Goal: Communication & Community: Ask a question

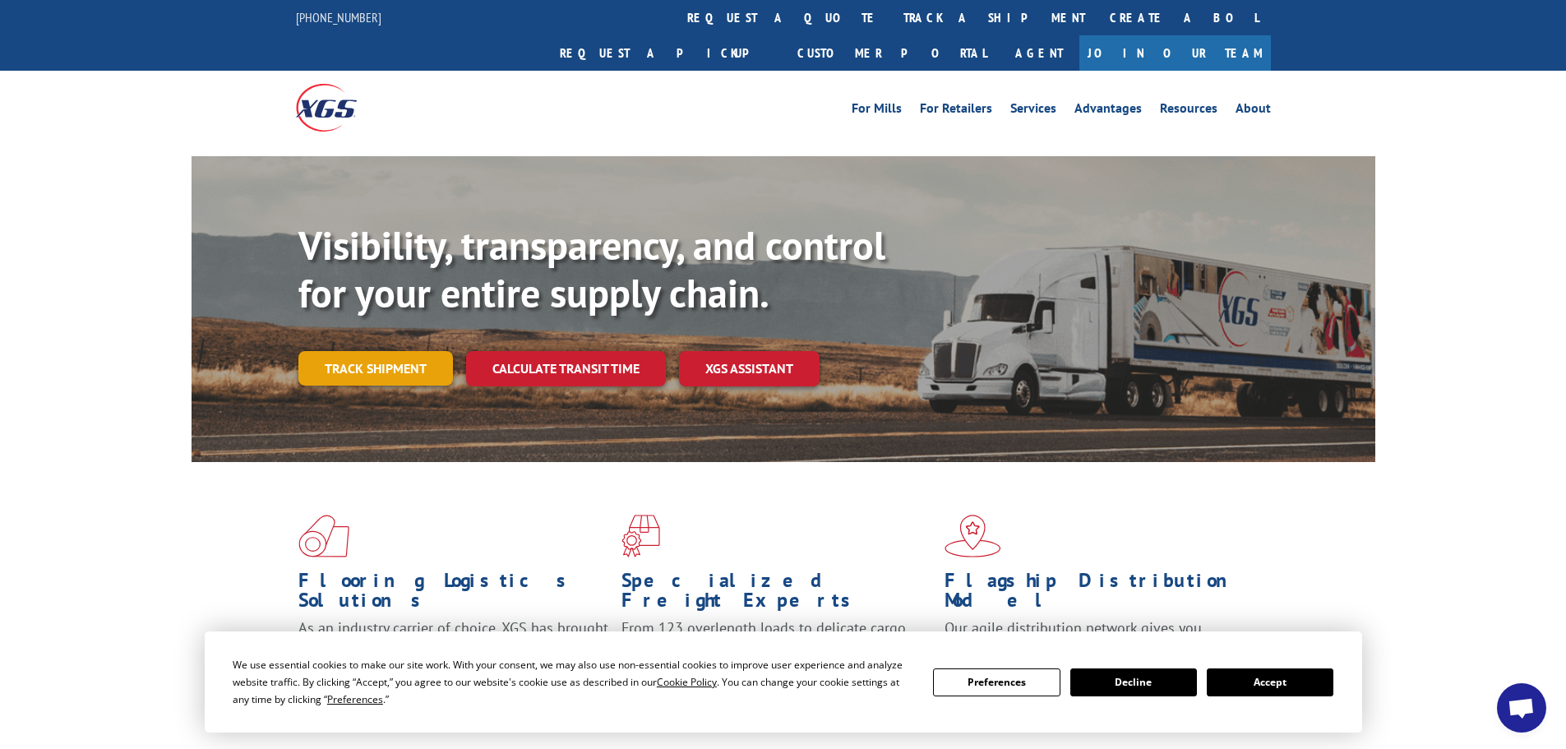
click at [371, 351] on link "Track shipment" at bounding box center [375, 368] width 155 height 35
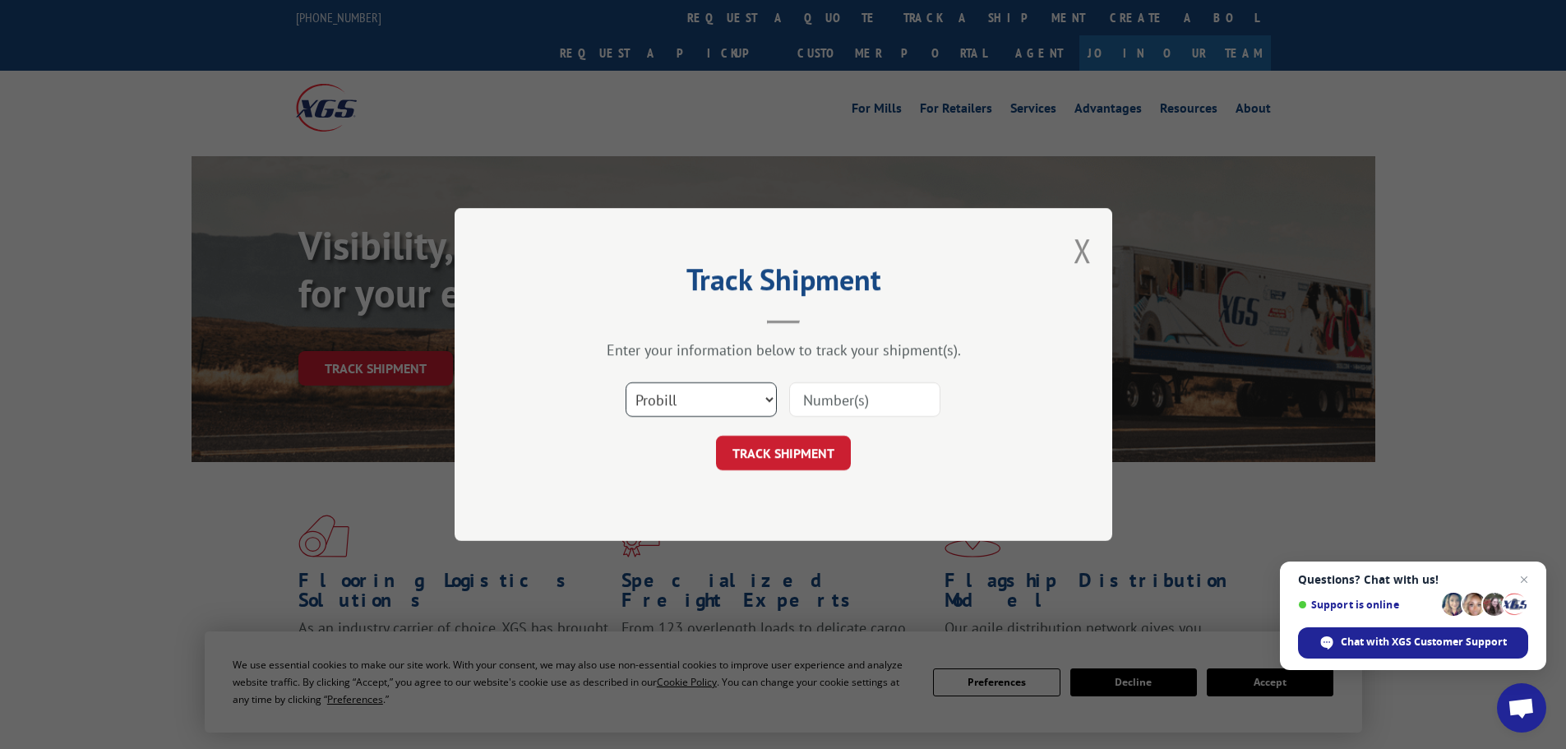
click at [696, 414] on select "Select category... Probill BOL PO" at bounding box center [700, 399] width 151 height 35
select select "po"
click at [625, 382] on select "Select category... Probill BOL PO" at bounding box center [700, 399] width 151 height 35
click at [828, 402] on input at bounding box center [864, 399] width 151 height 35
paste input "06514819"
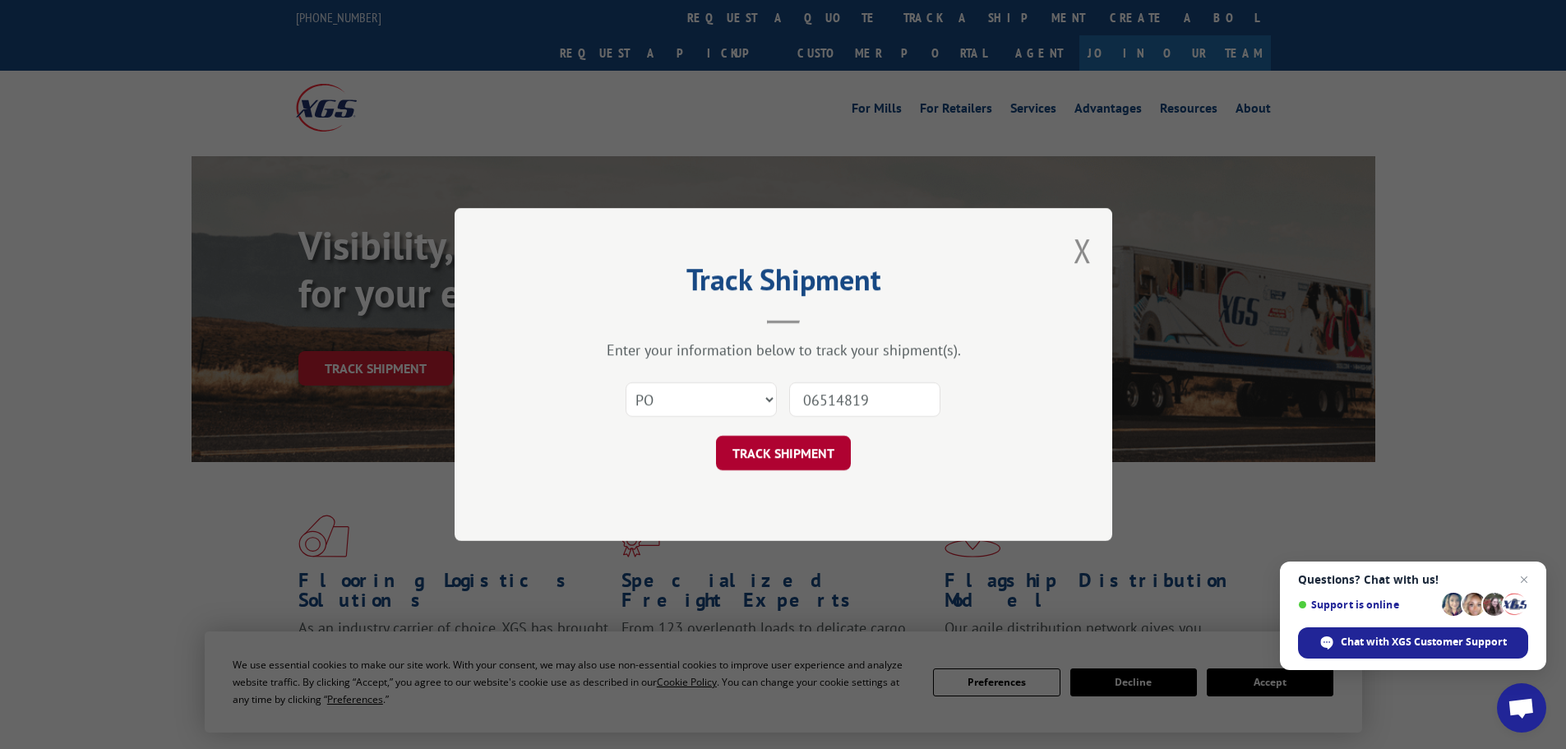
type input "06514819"
click at [776, 454] on button "TRACK SHIPMENT" at bounding box center [783, 453] width 135 height 35
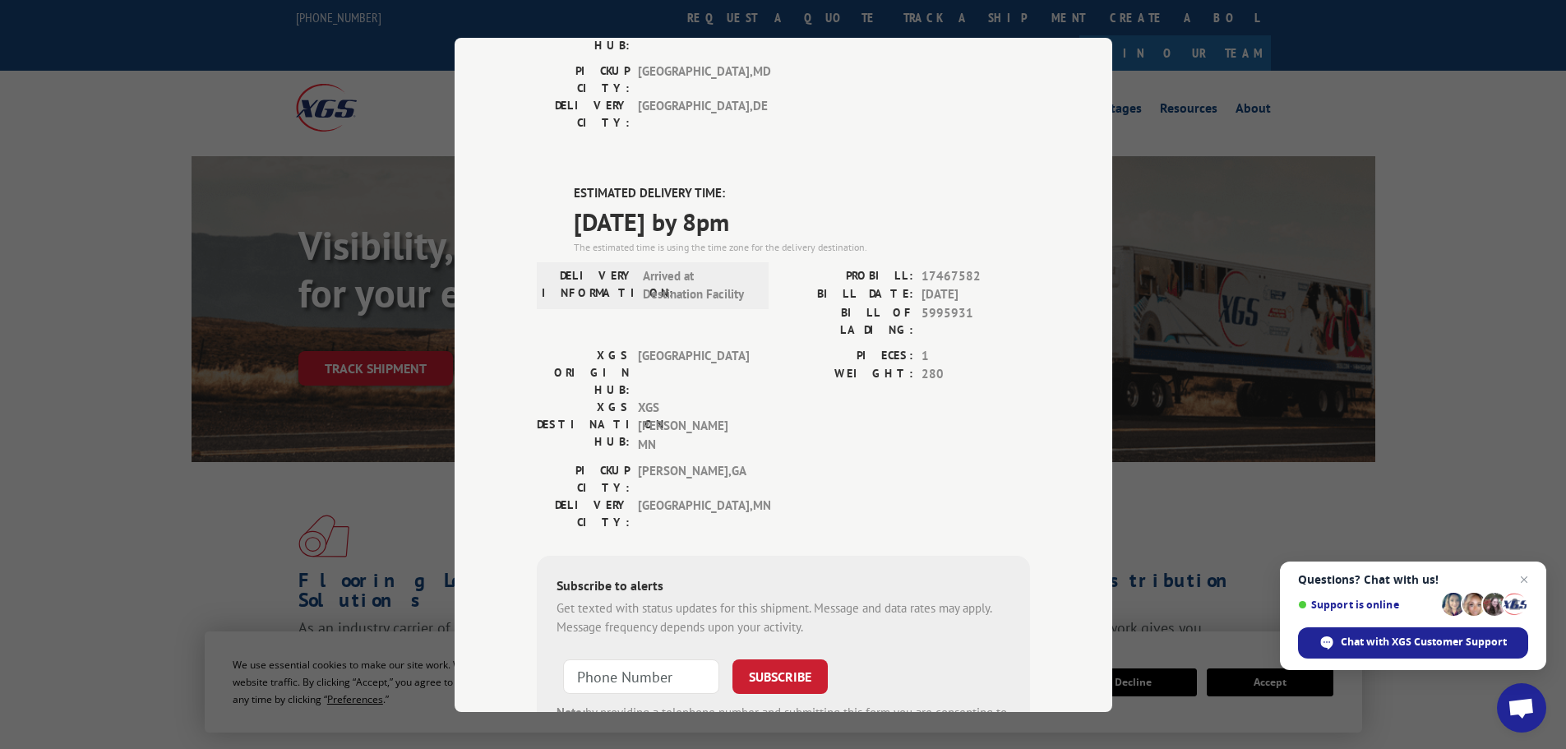
scroll to position [266, 0]
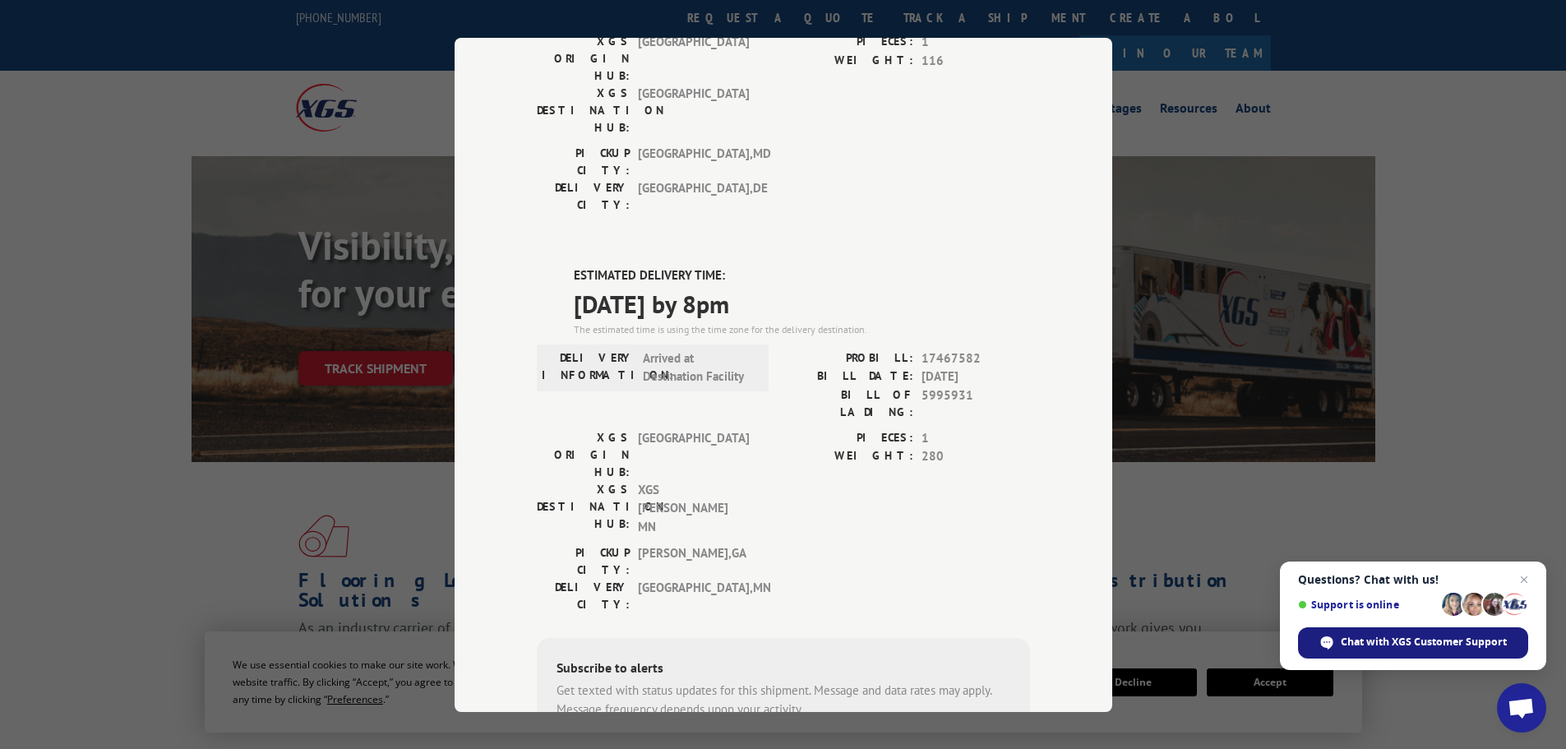
click at [1418, 641] on span "Chat with XGS Customer Support" at bounding box center [1423, 641] width 166 height 15
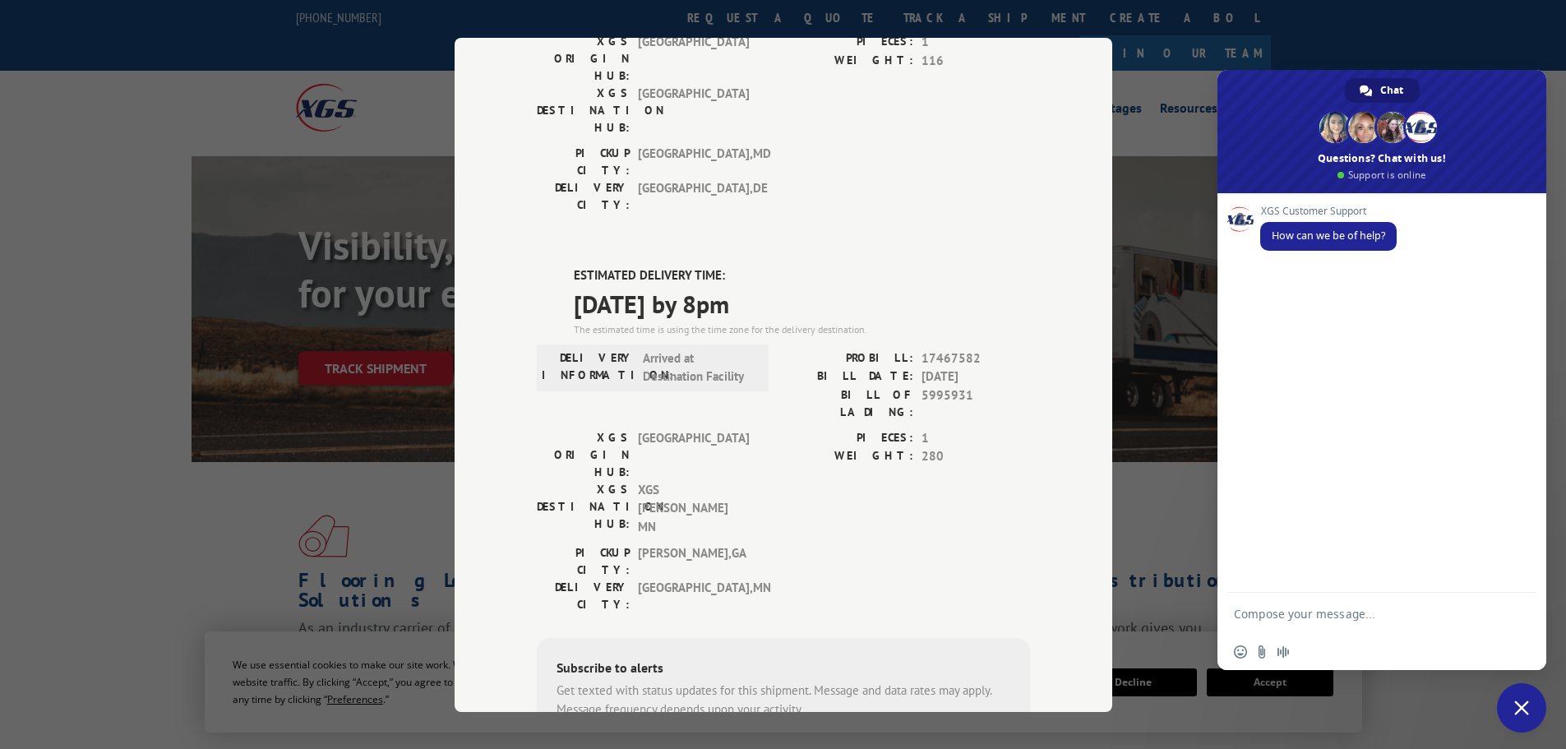
click at [1388, 624] on textarea "Compose your message..." at bounding box center [1365, 613] width 263 height 41
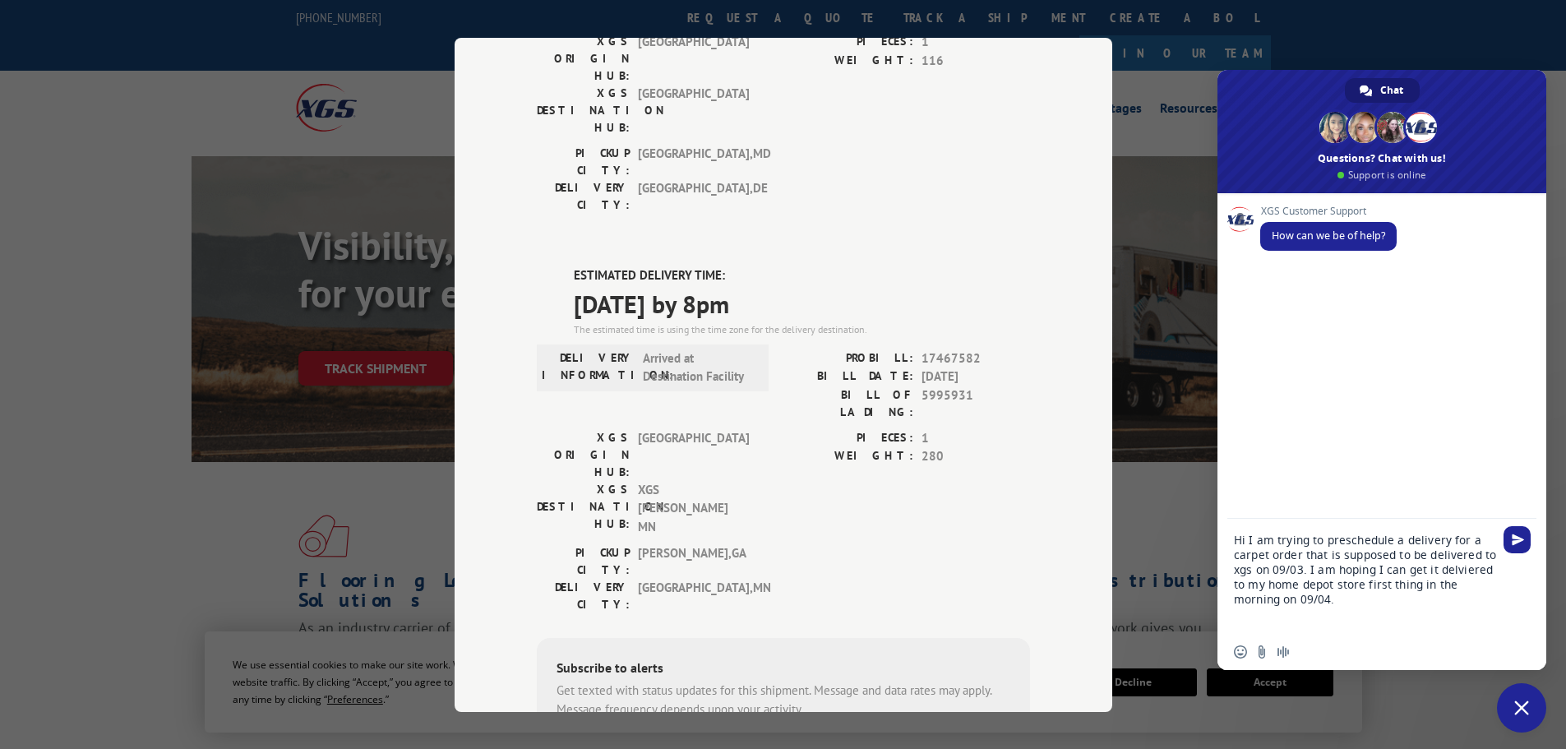
click at [1459, 570] on textarea "Hi I am trying to preschedule a delivery for a carpet order that is supposed to…" at bounding box center [1365, 576] width 263 height 115
type textarea "Hi I am trying to preschedule a delivery for a carpet order that is supposed to…"
click at [1515, 536] on span "Send" at bounding box center [1517, 539] width 12 height 12
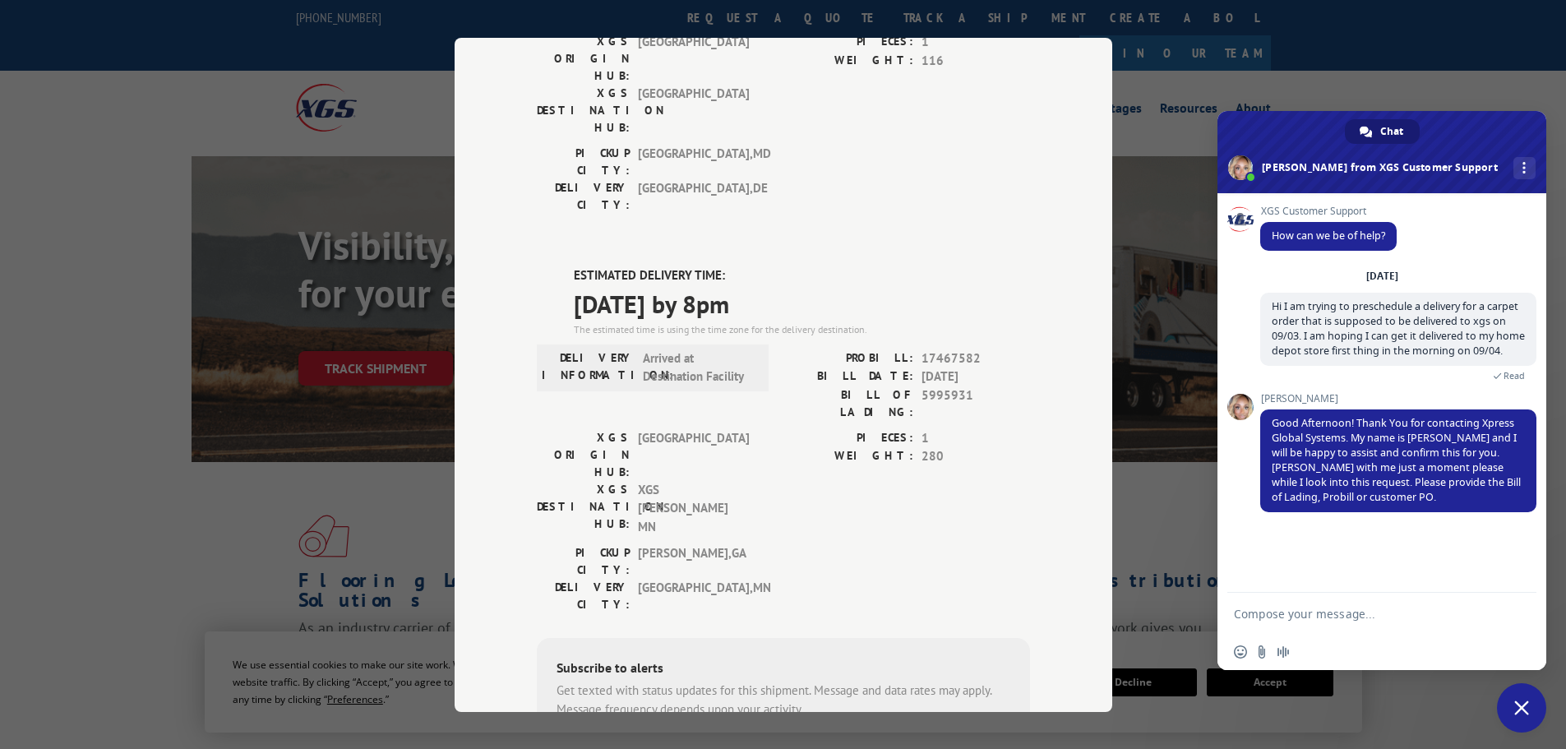
click at [1282, 606] on textarea "Compose your message..." at bounding box center [1365, 613] width 263 height 41
paste textarea "06514819"
type textarea "The PO number is 06514819"
click at [1522, 613] on span "Send" at bounding box center [1517, 613] width 12 height 12
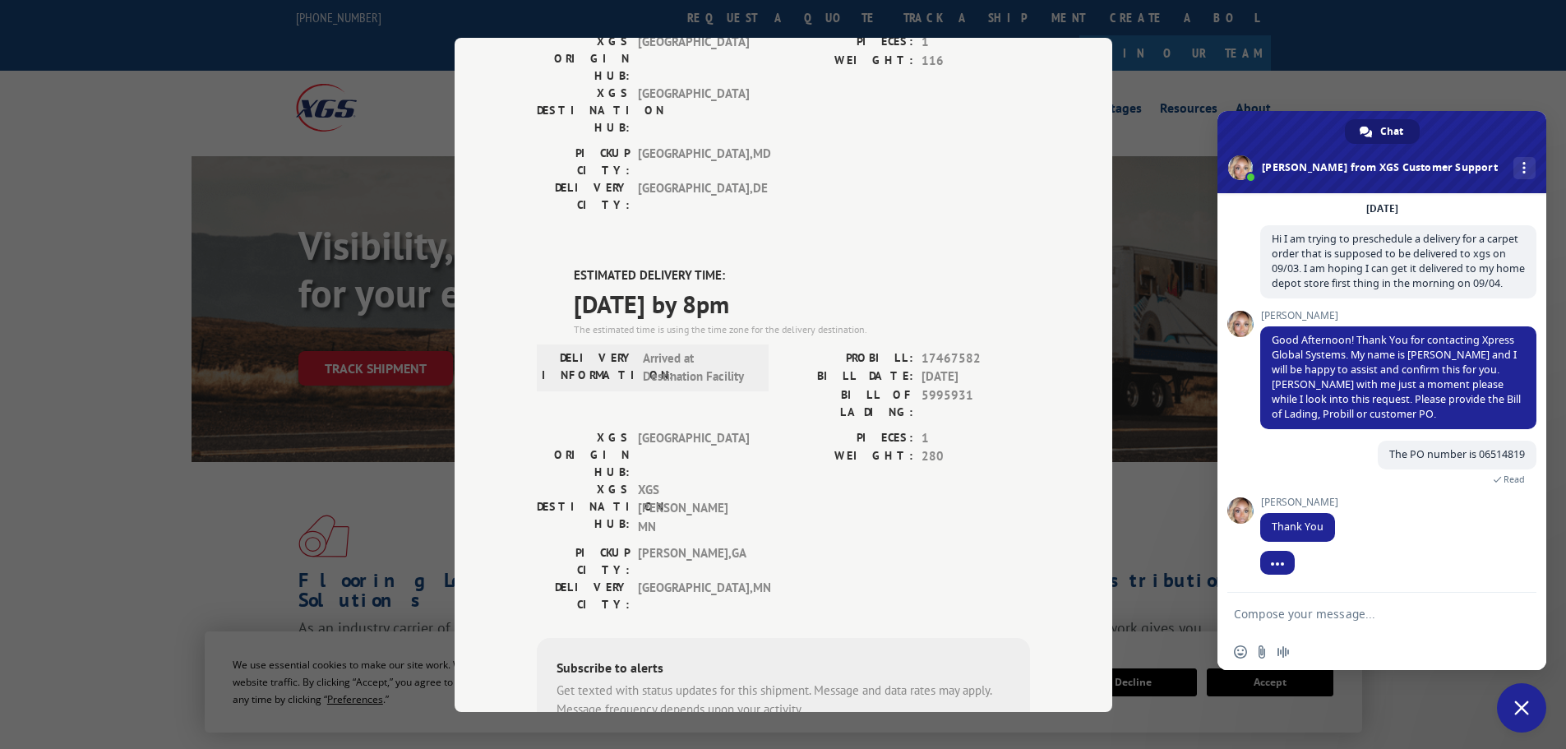
scroll to position [83, 0]
click at [1294, 602] on textarea "Compose your message..." at bounding box center [1365, 613] width 263 height 41
type textarea "[PERSON_NAME]"
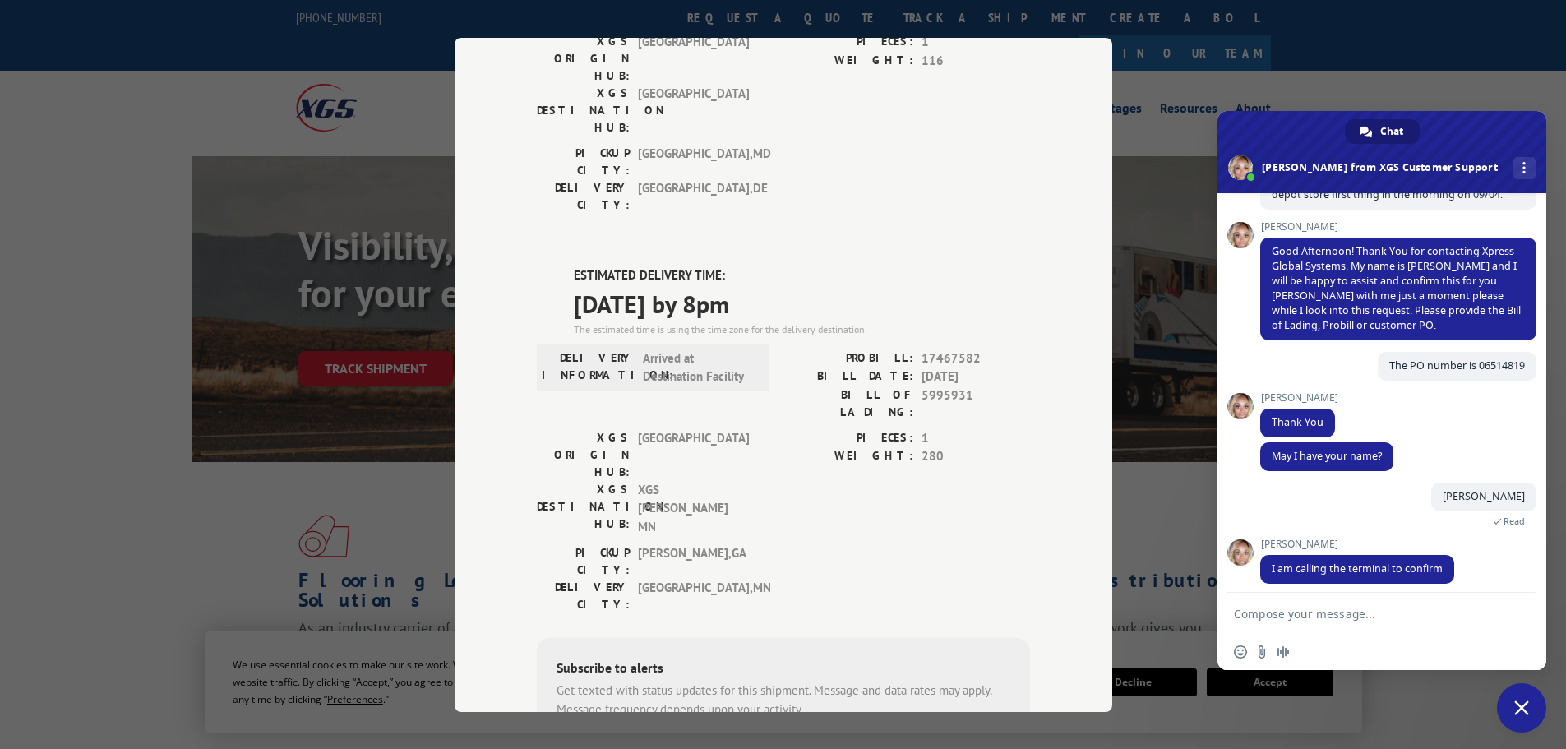
scroll to position [180, 0]
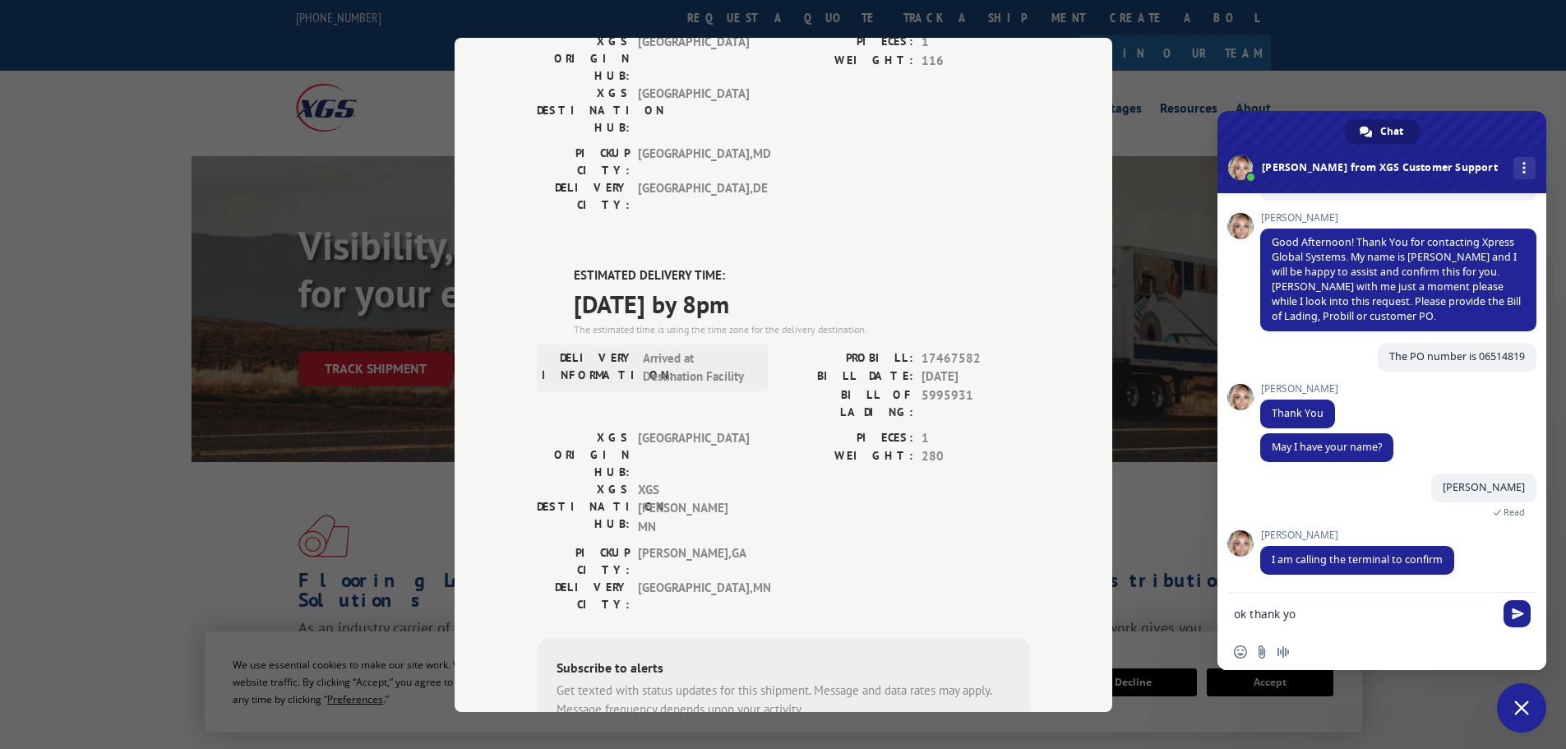
type textarea "ok thank you"
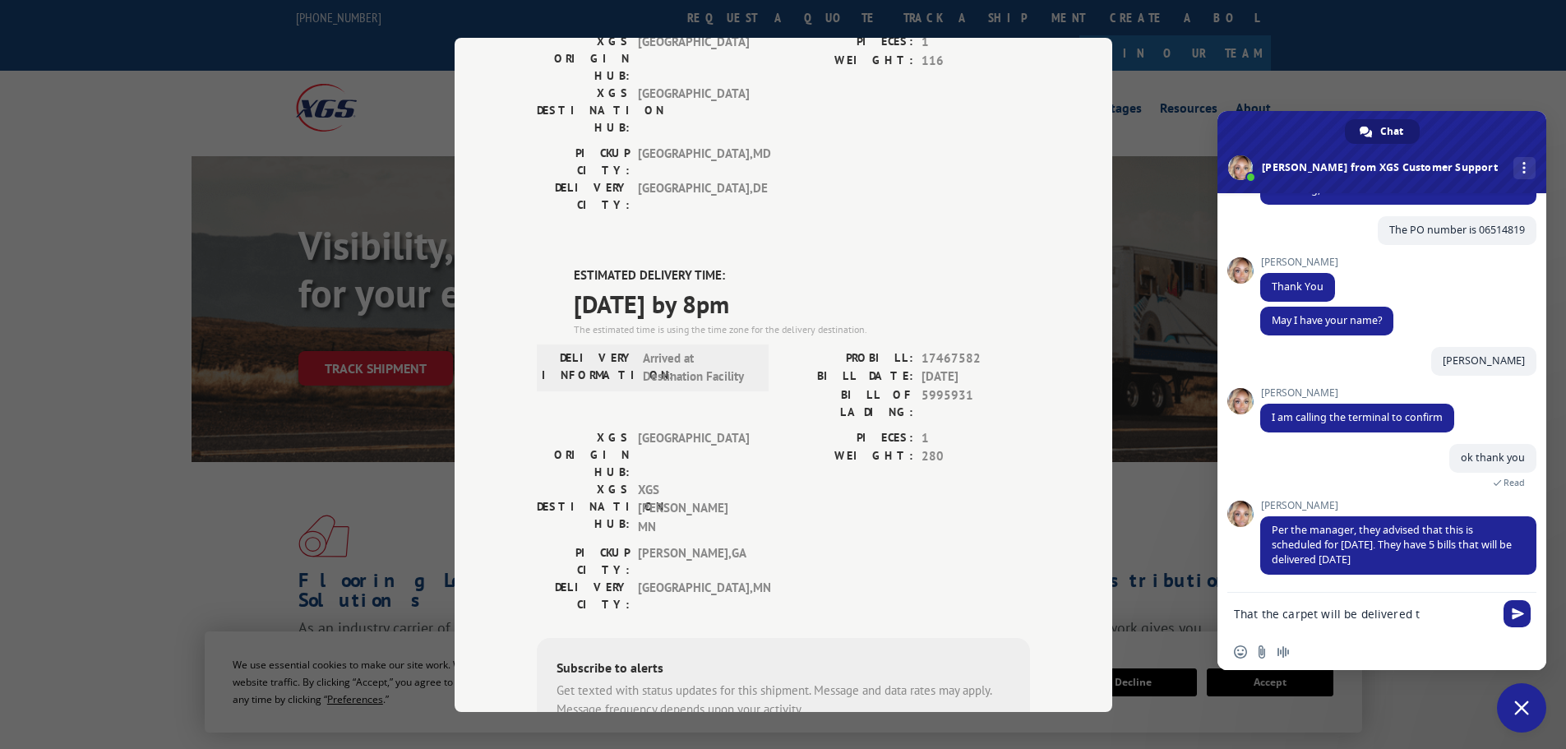
scroll to position [355, 0]
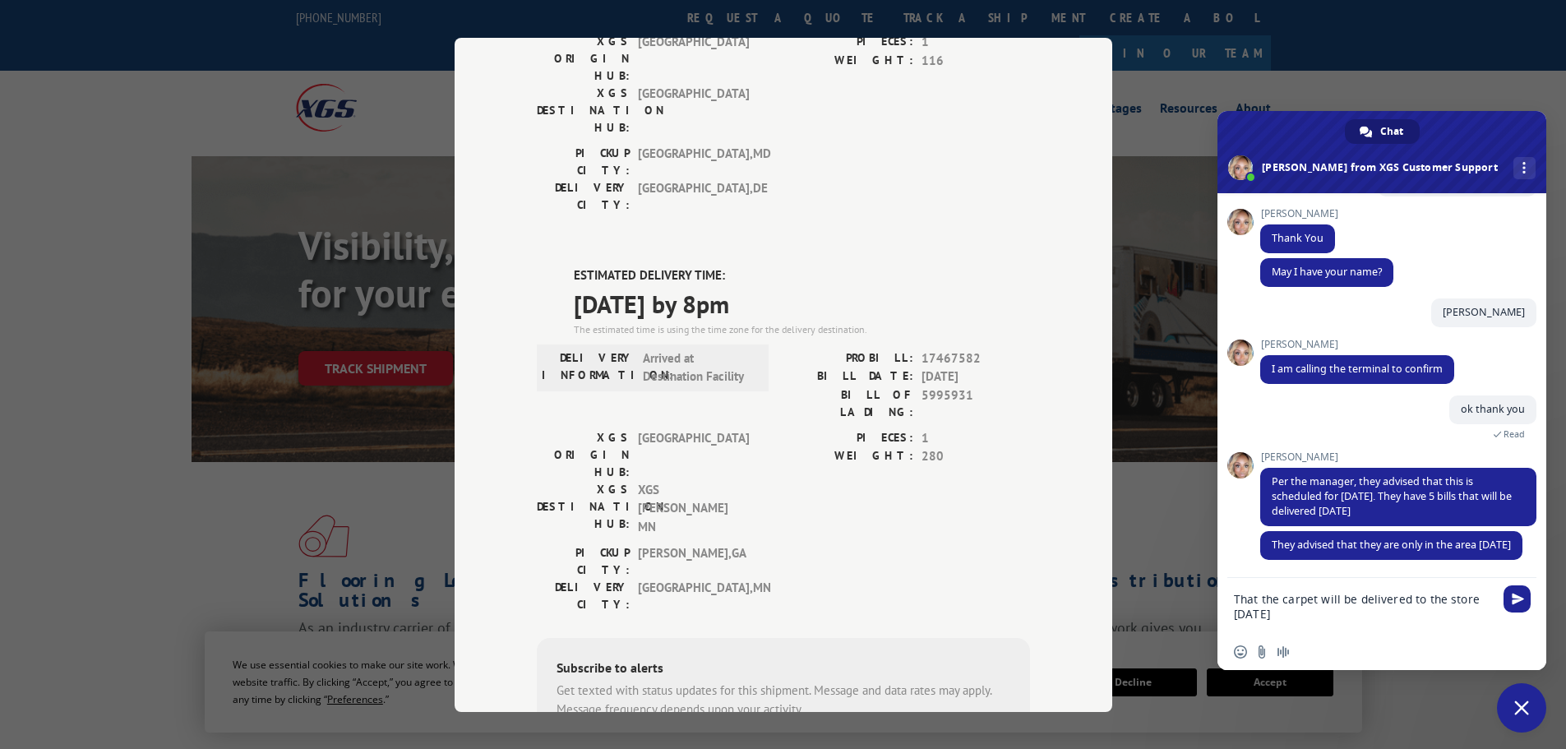
type textarea "That the carpet will be delivered to the store [DATE]?"
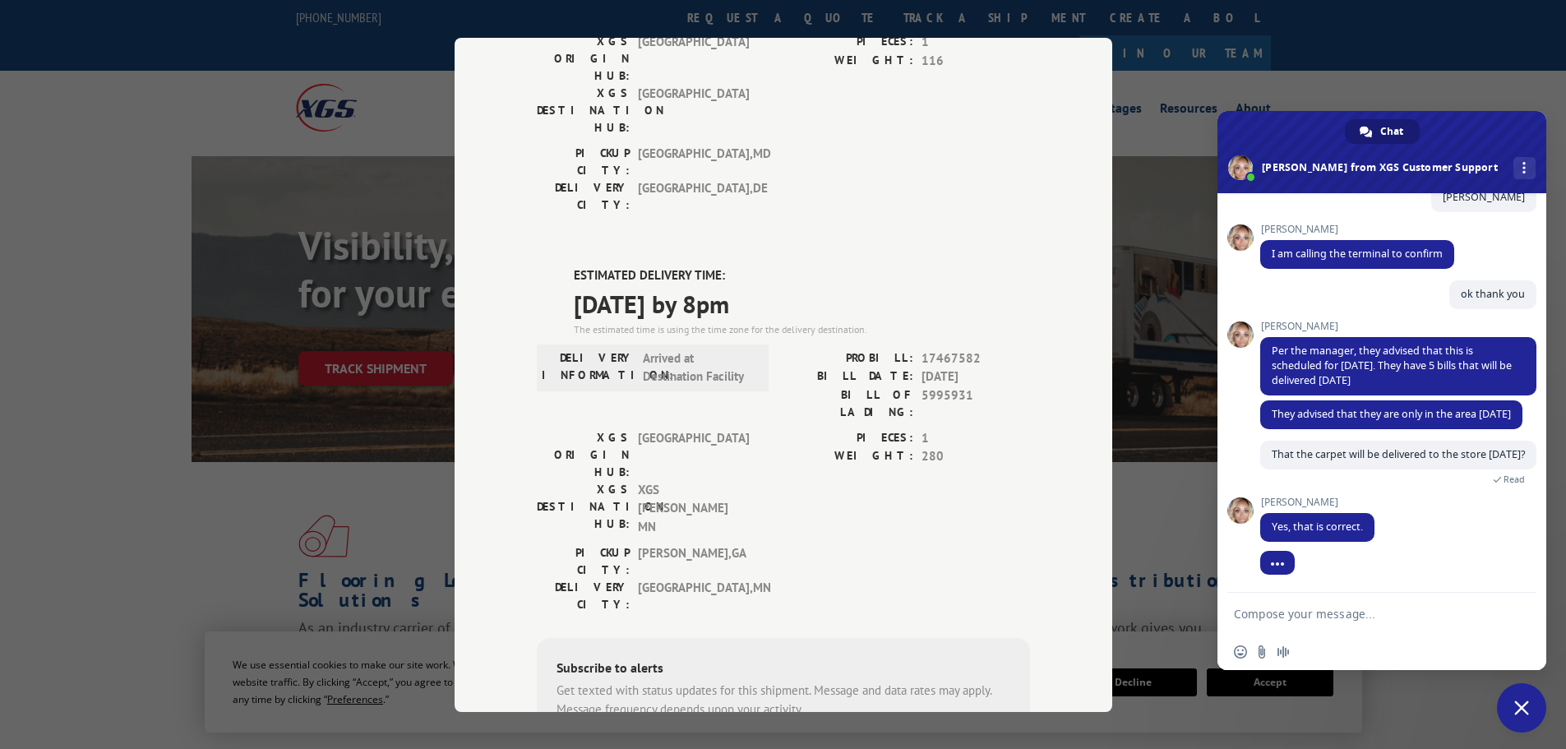
scroll to position [500, 0]
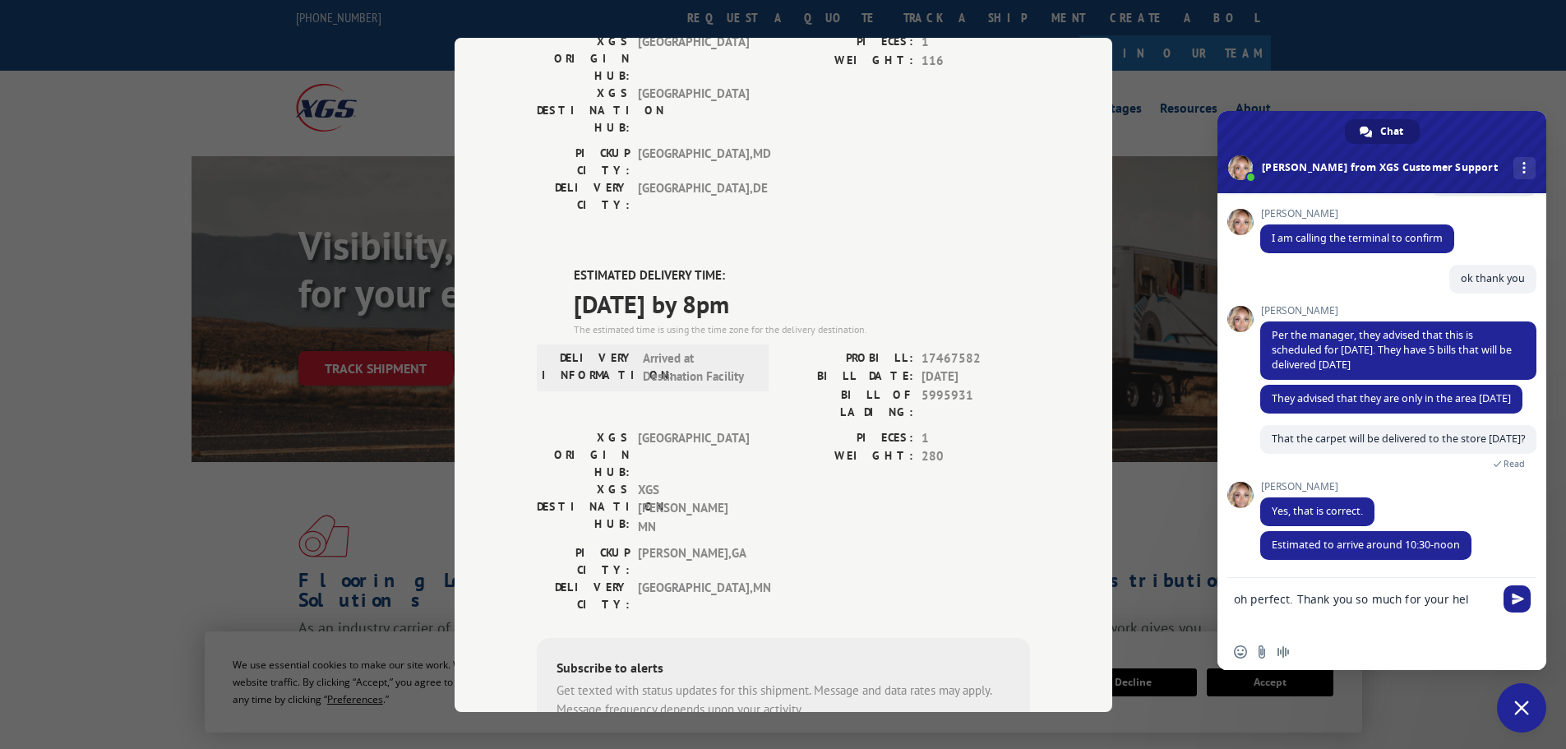
type textarea "oh perfect. Thank you so much for your help"
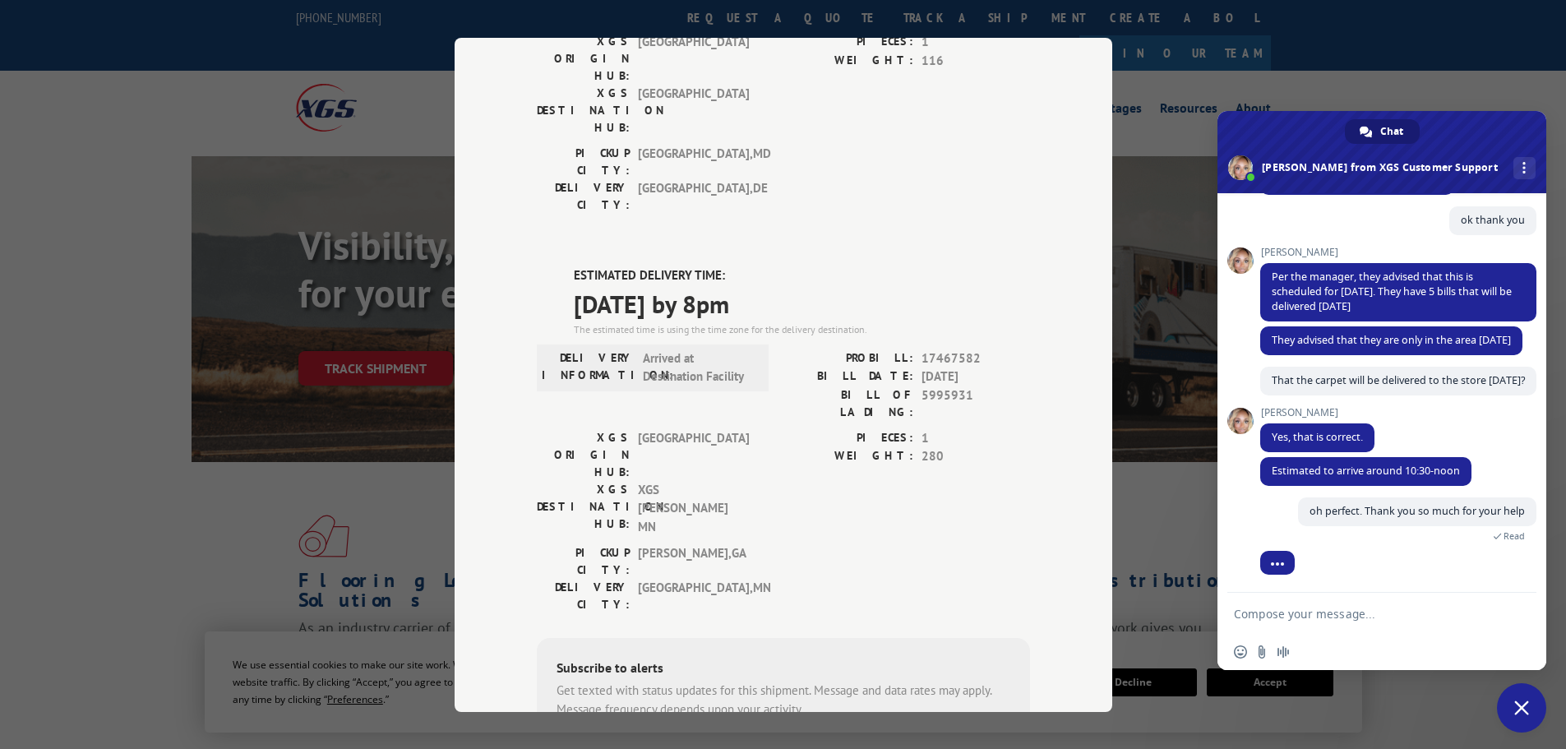
scroll to position [721, 0]
